Goal: Information Seeking & Learning: Learn about a topic

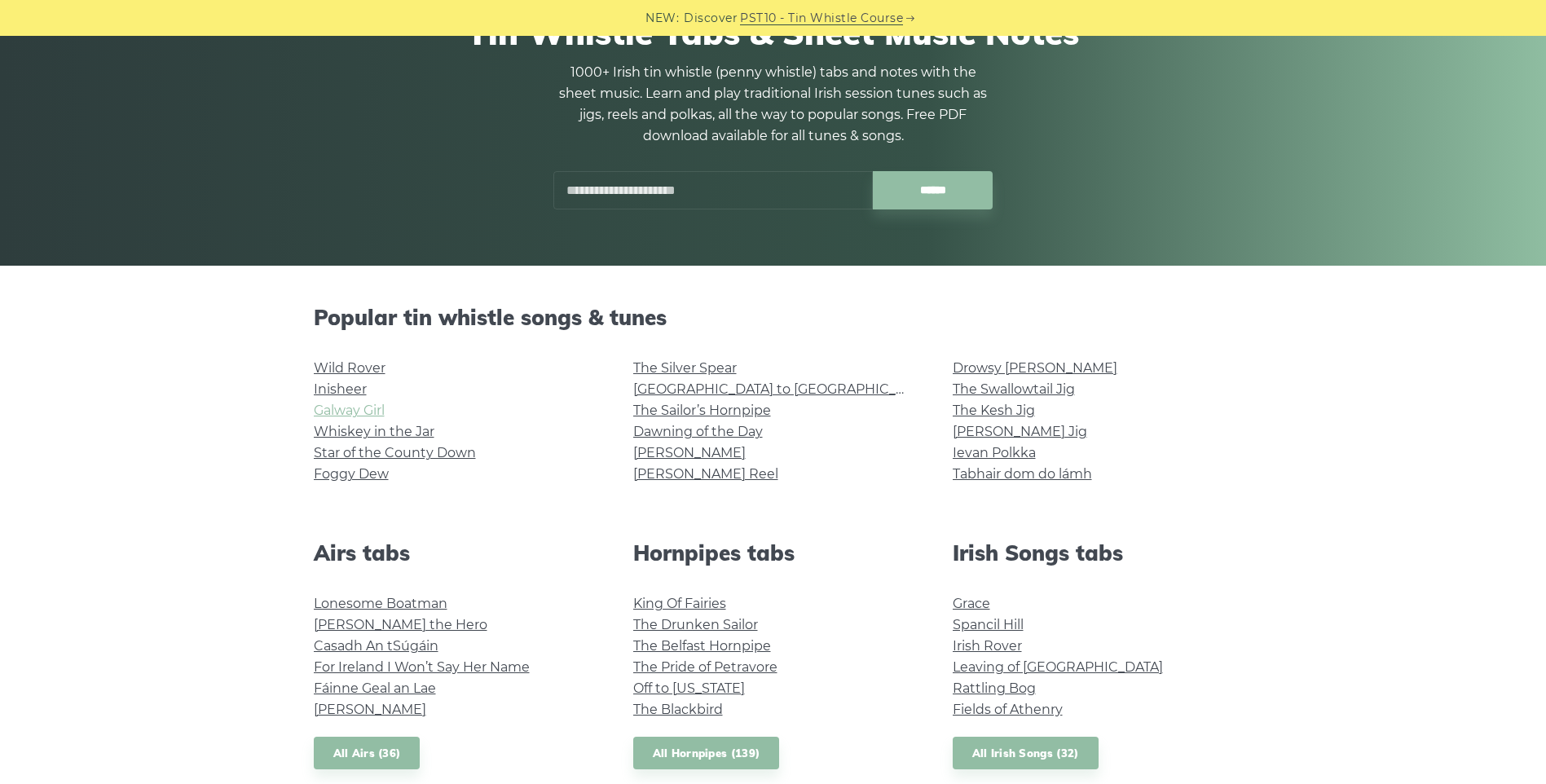
scroll to position [163, 0]
click at [1014, 411] on link "The Kesh Jig" at bounding box center [994, 409] width 82 height 15
click at [679, 452] on link "[PERSON_NAME]" at bounding box center [689, 452] width 113 height 15
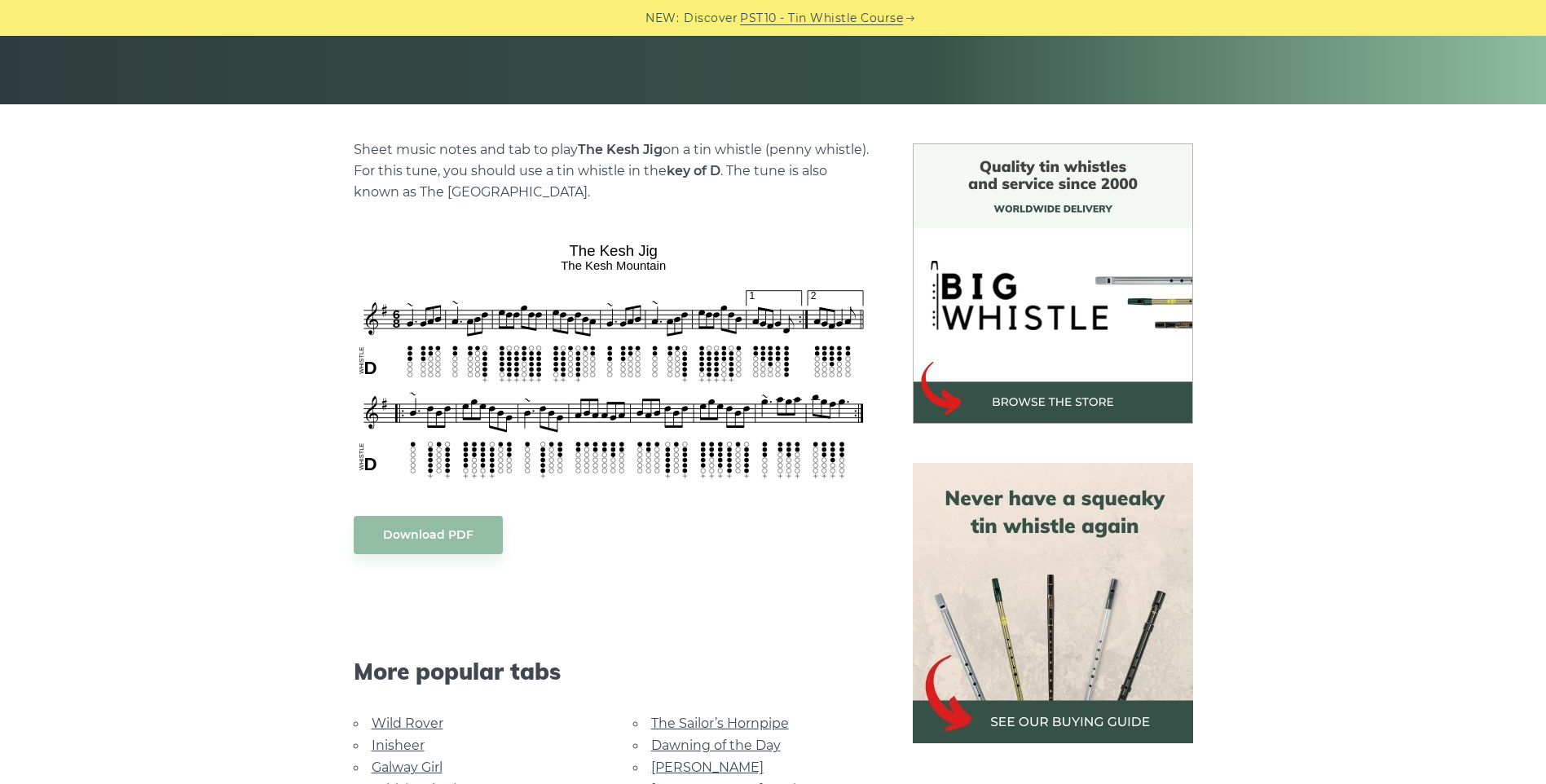
scroll to position [326, 0]
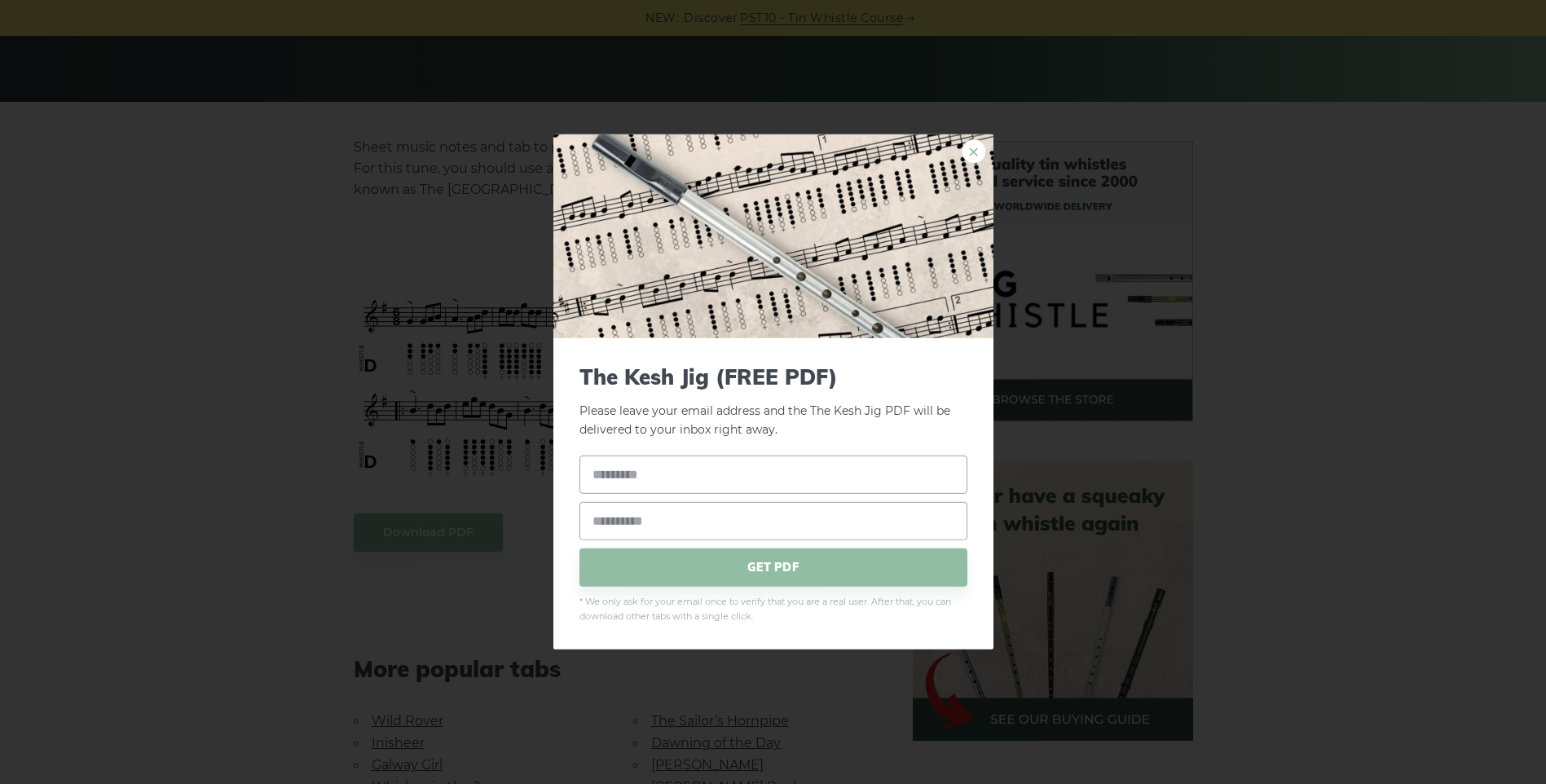
click at [976, 150] on link "×" at bounding box center [974, 152] width 25 height 25
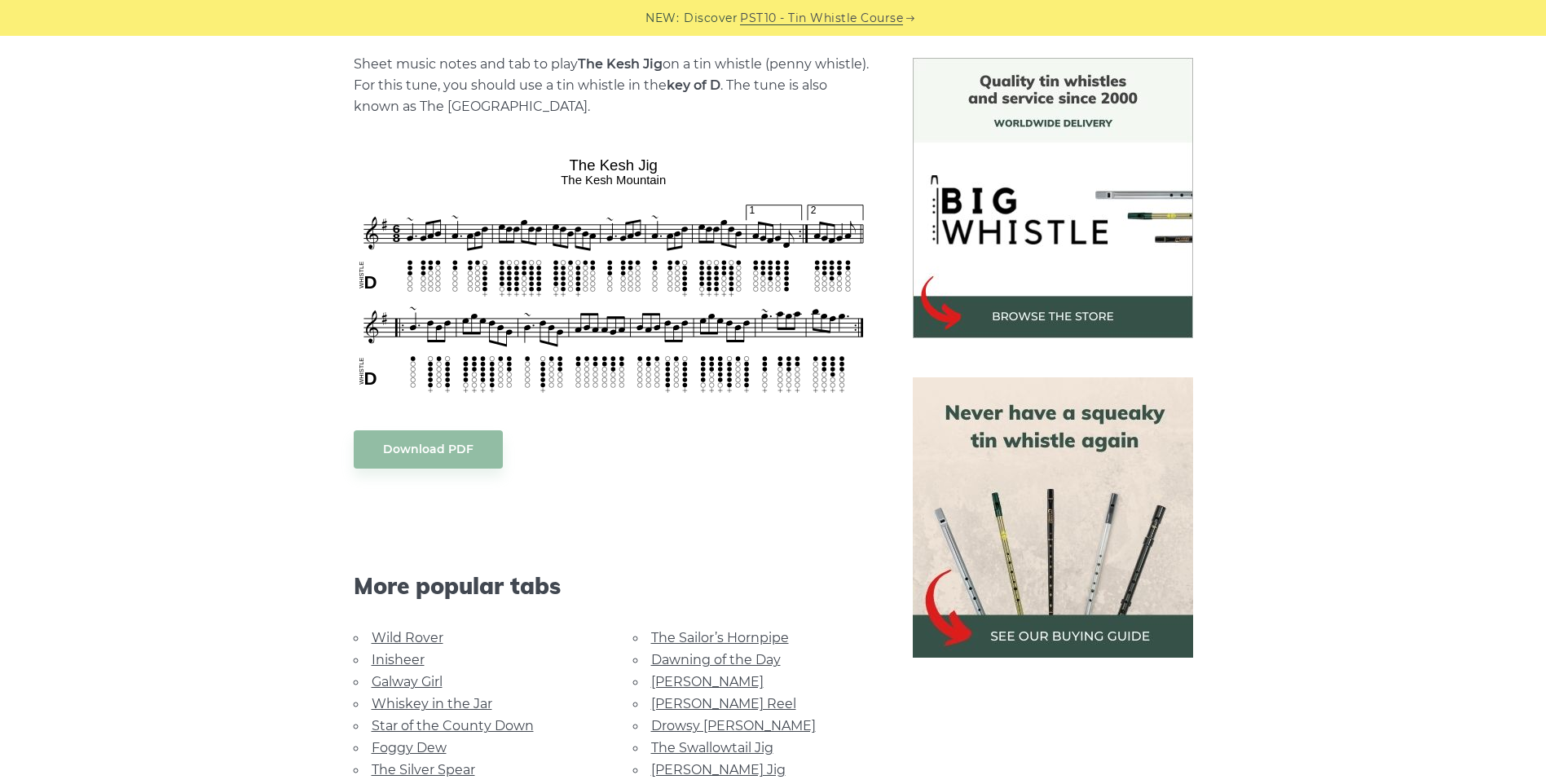
scroll to position [490, 0]
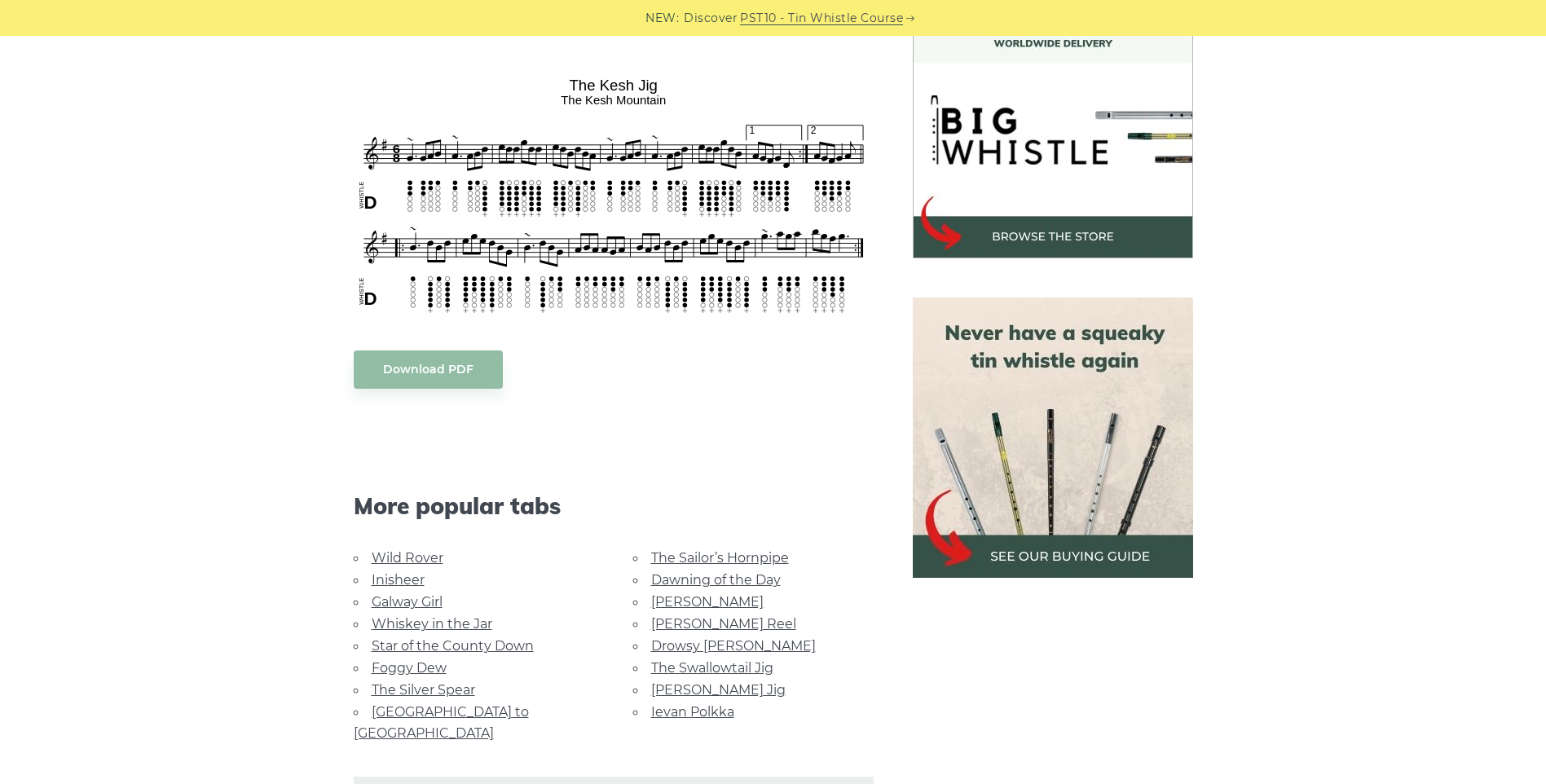
click at [669, 599] on link "[PERSON_NAME]" at bounding box center [708, 602] width 113 height 15
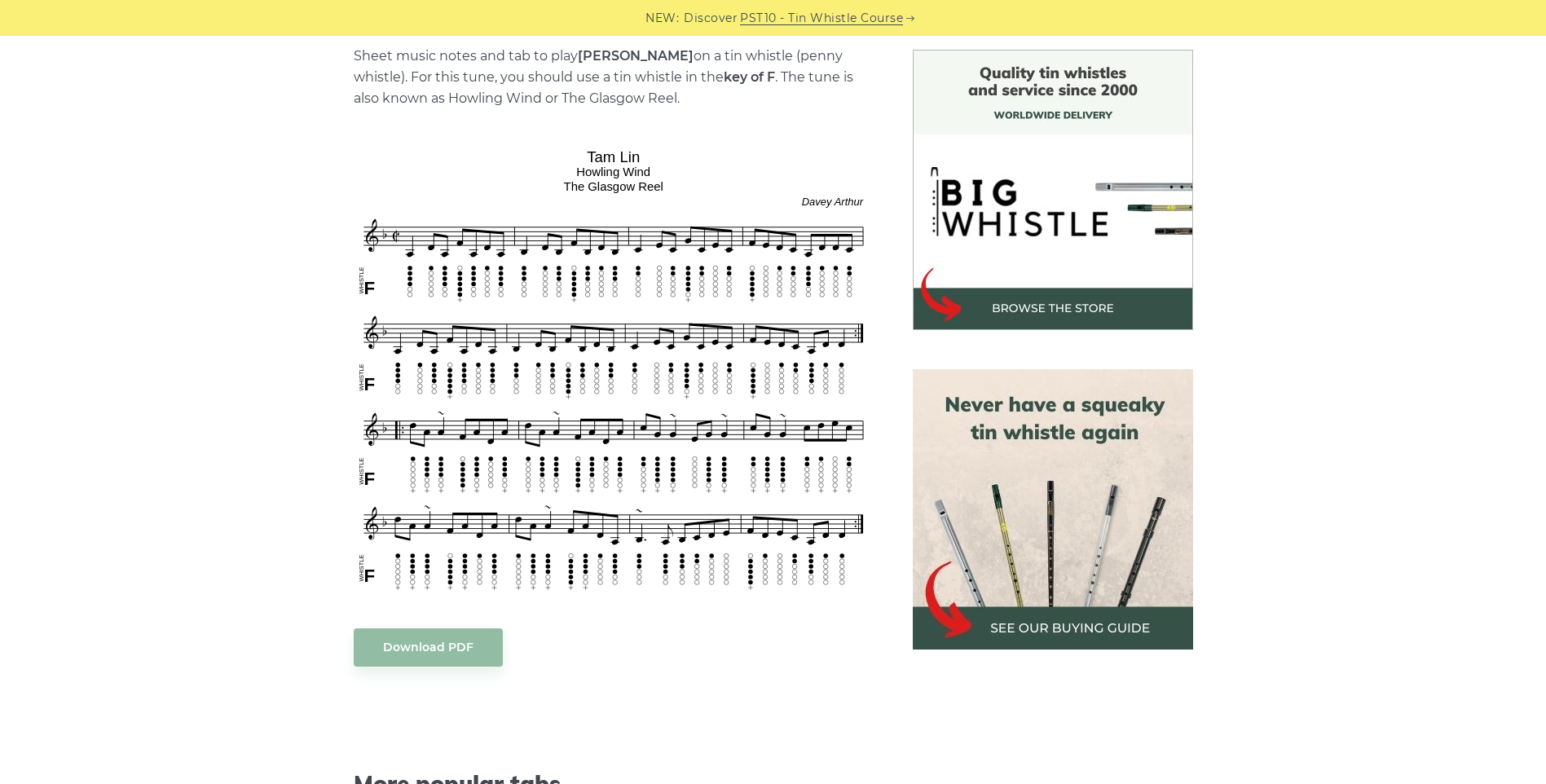
scroll to position [407, 0]
